Goal: Navigation & Orientation: Go to known website

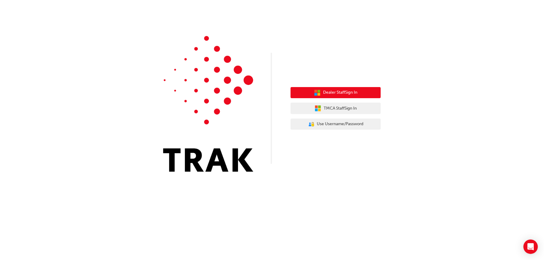
click at [308, 90] on button "Dealer Staff Sign In" at bounding box center [336, 92] width 90 height 11
